Goal: Task Accomplishment & Management: Manage account settings

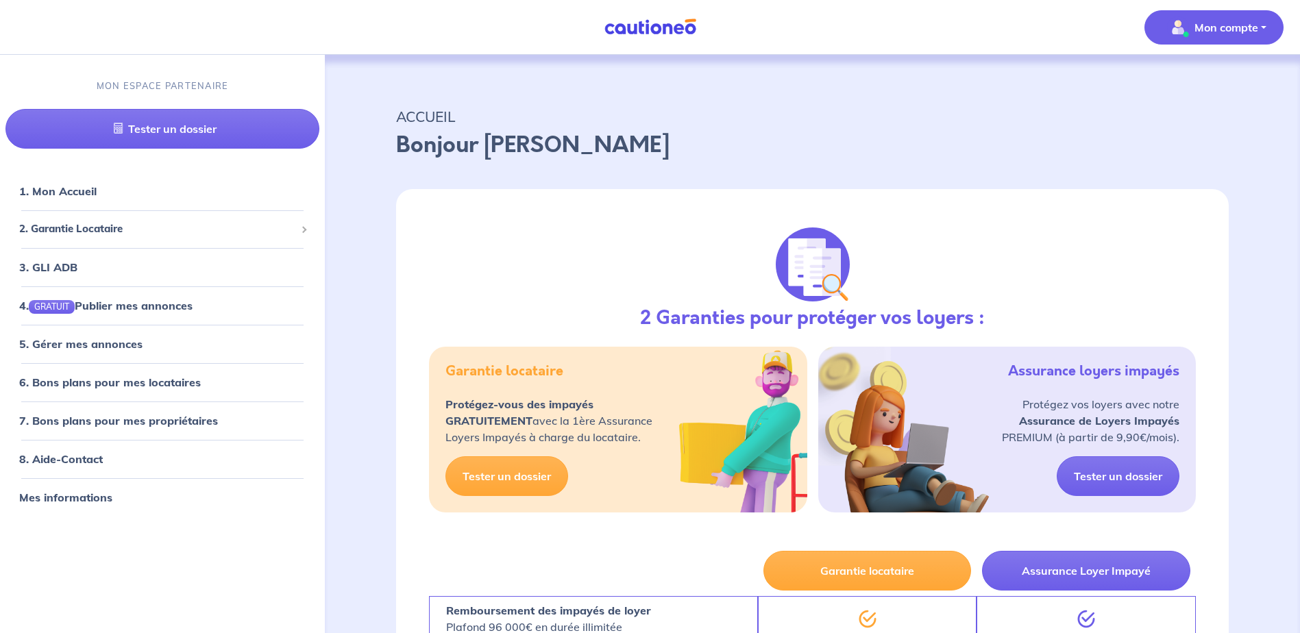
click at [1219, 28] on p "Mon compte" at bounding box center [1226, 27] width 64 height 16
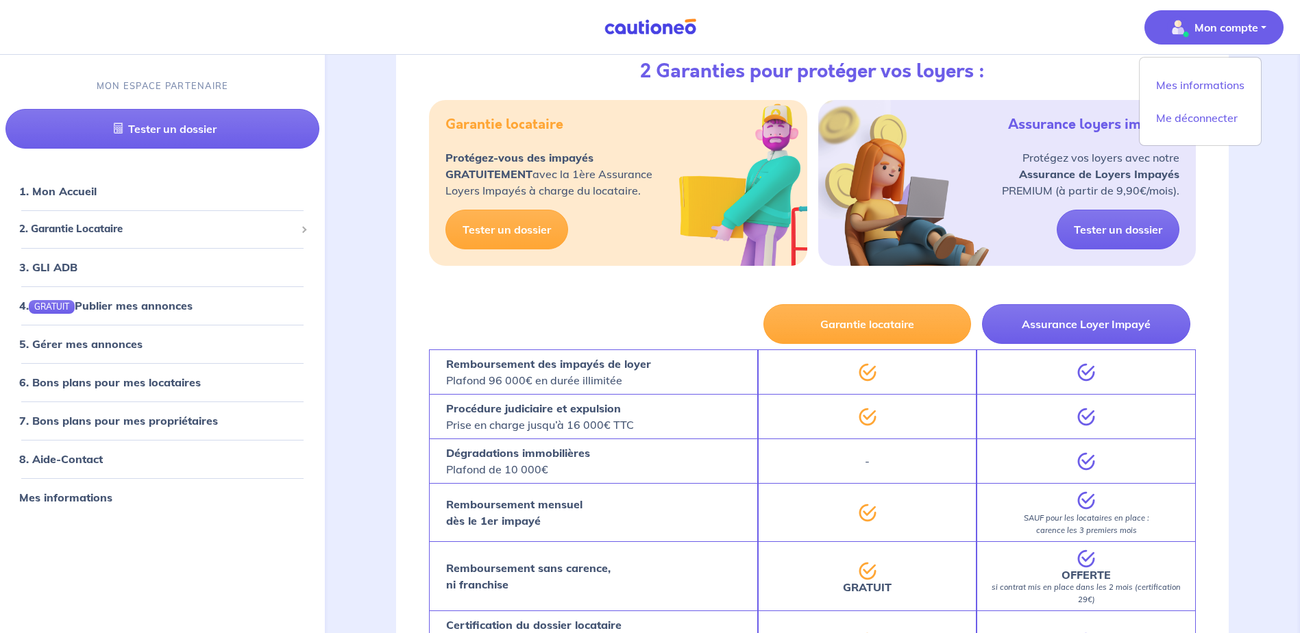
scroll to position [274, 0]
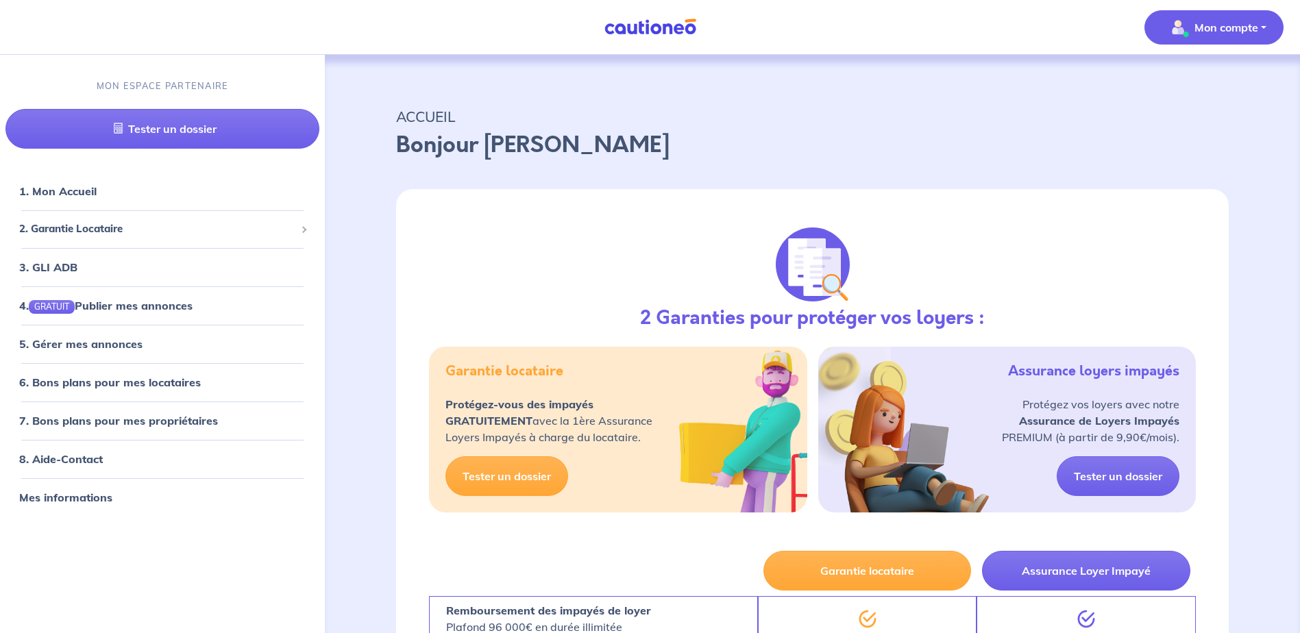
click at [1260, 30] on button "Mon compte" at bounding box center [1213, 27] width 139 height 34
click at [1184, 87] on link "Mes informations" at bounding box center [1200, 85] width 110 height 22
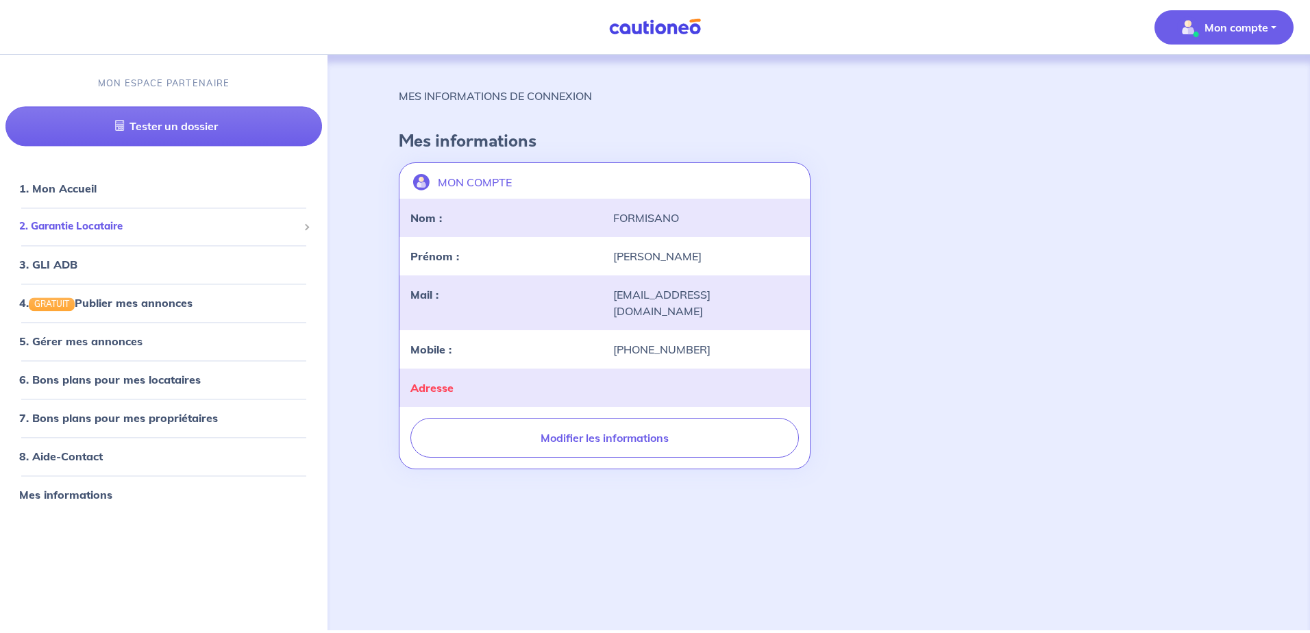
click at [74, 228] on span "2. Garantie Locataire" at bounding box center [158, 227] width 279 height 16
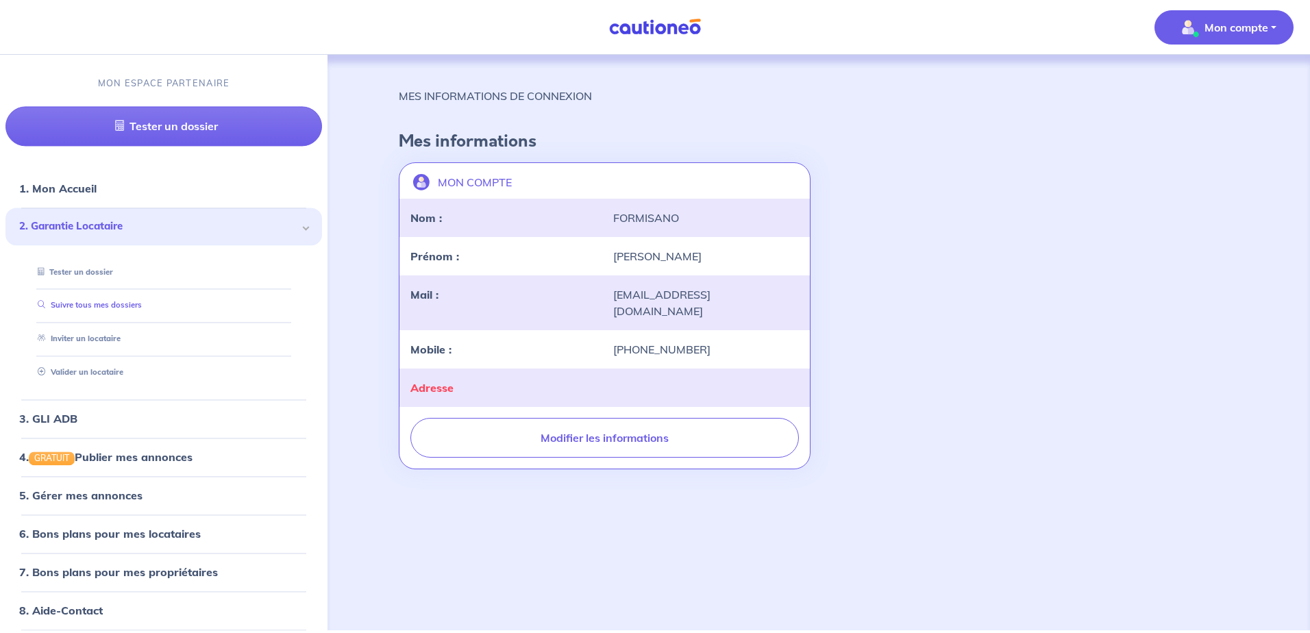
click at [82, 307] on link "Suivre tous mes dossiers" at bounding box center [87, 306] width 110 height 10
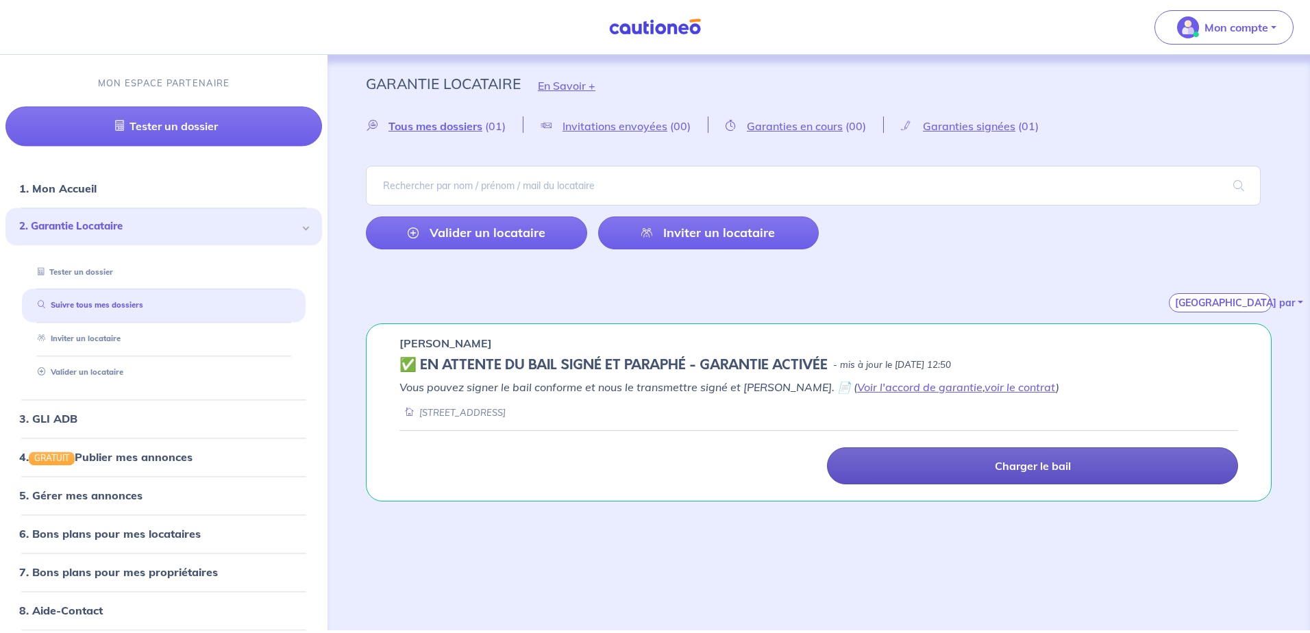
click at [976, 465] on link "Charger le bail" at bounding box center [1032, 465] width 411 height 37
click at [963, 463] on link "Charger le bail" at bounding box center [1032, 465] width 411 height 37
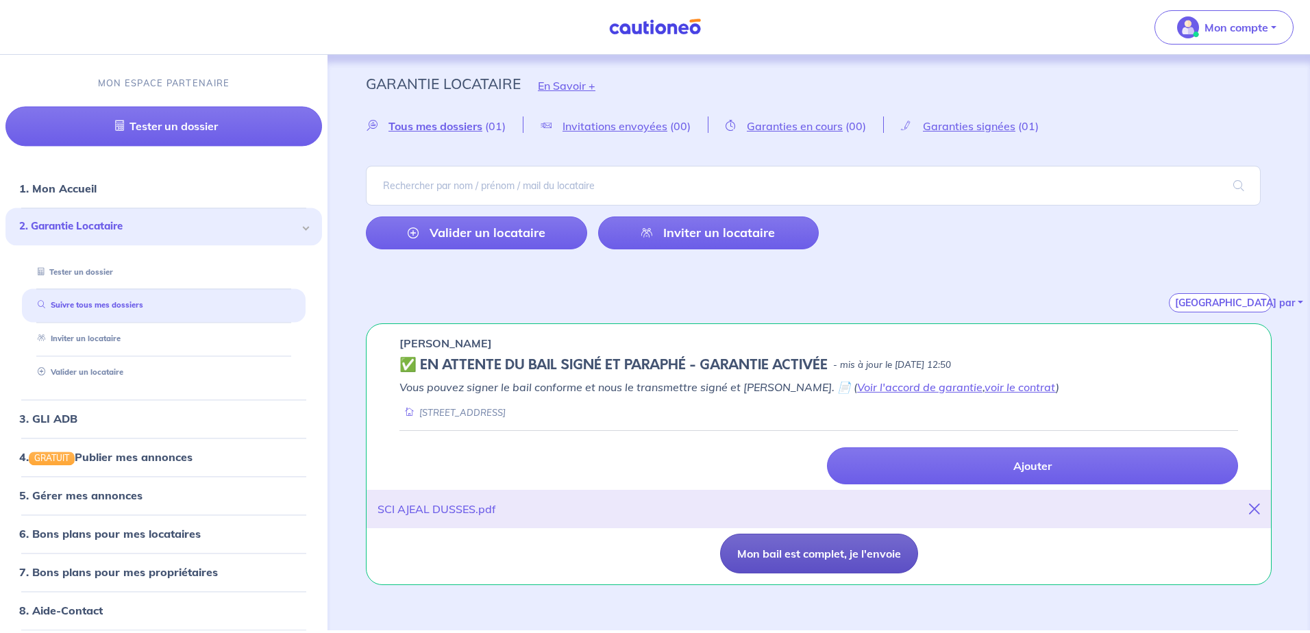
click at [796, 556] on button "Mon bail est complet, je l'envoie" at bounding box center [819, 554] width 198 height 40
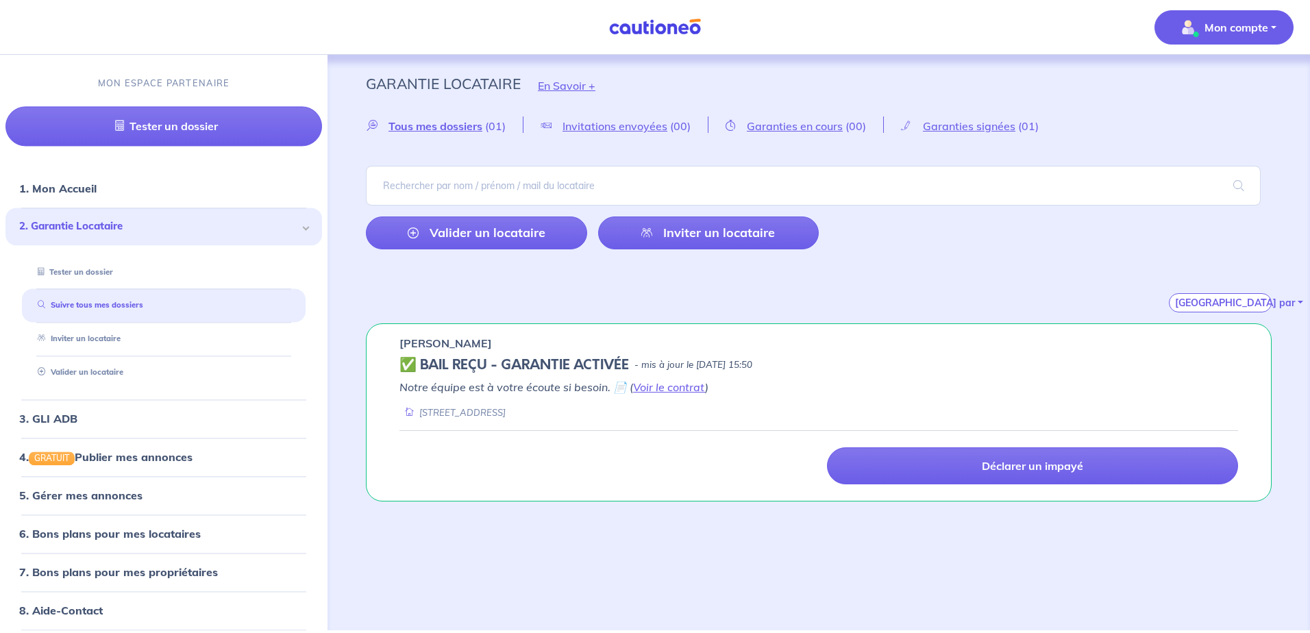
click at [1236, 29] on p "Mon compte" at bounding box center [1237, 27] width 64 height 16
click at [1204, 119] on link "Me déconnecter" at bounding box center [1210, 118] width 110 height 22
